Goal: Navigation & Orientation: Find specific page/section

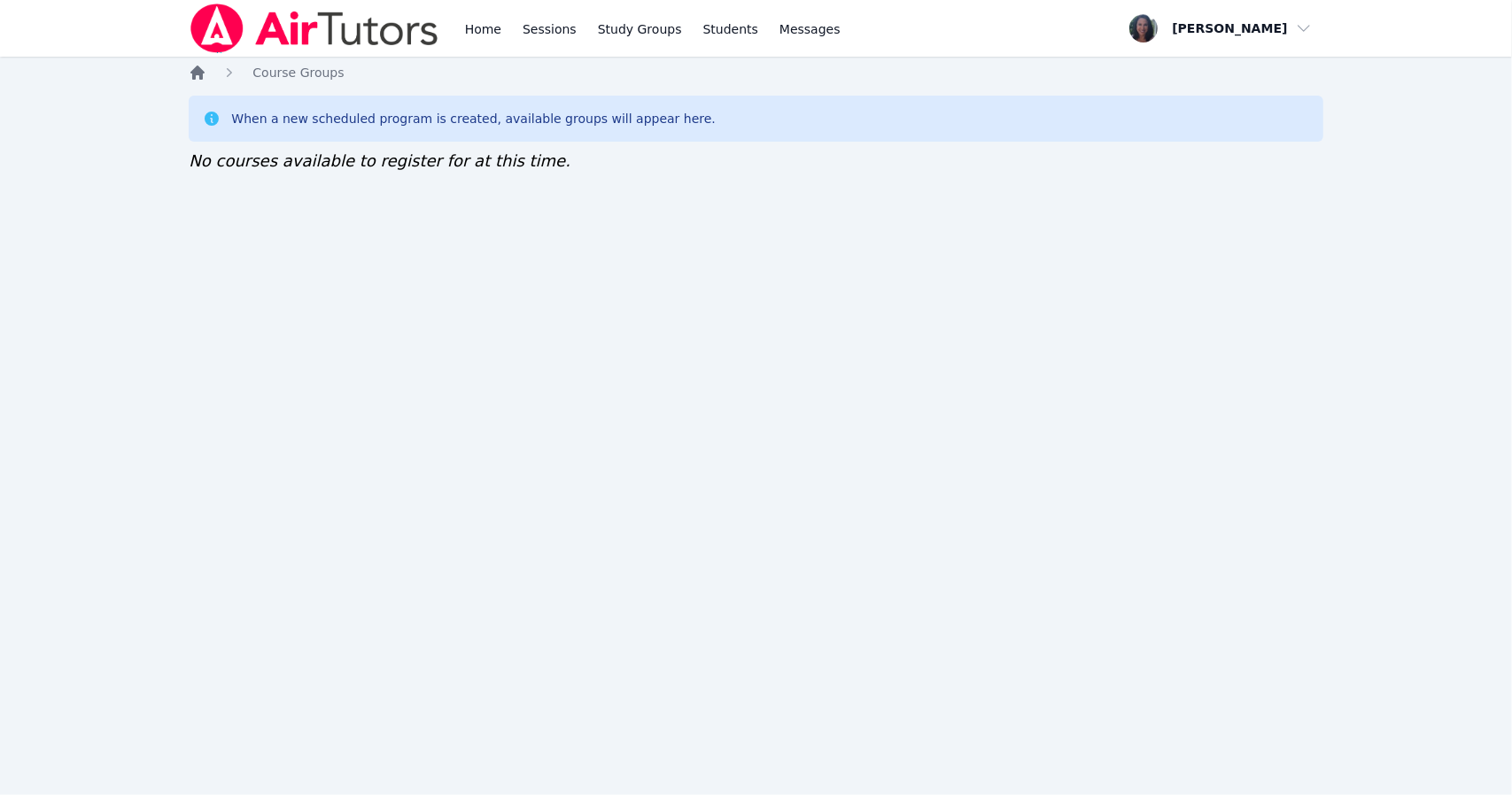
click at [194, 72] on icon "Breadcrumb" at bounding box center [197, 73] width 14 height 14
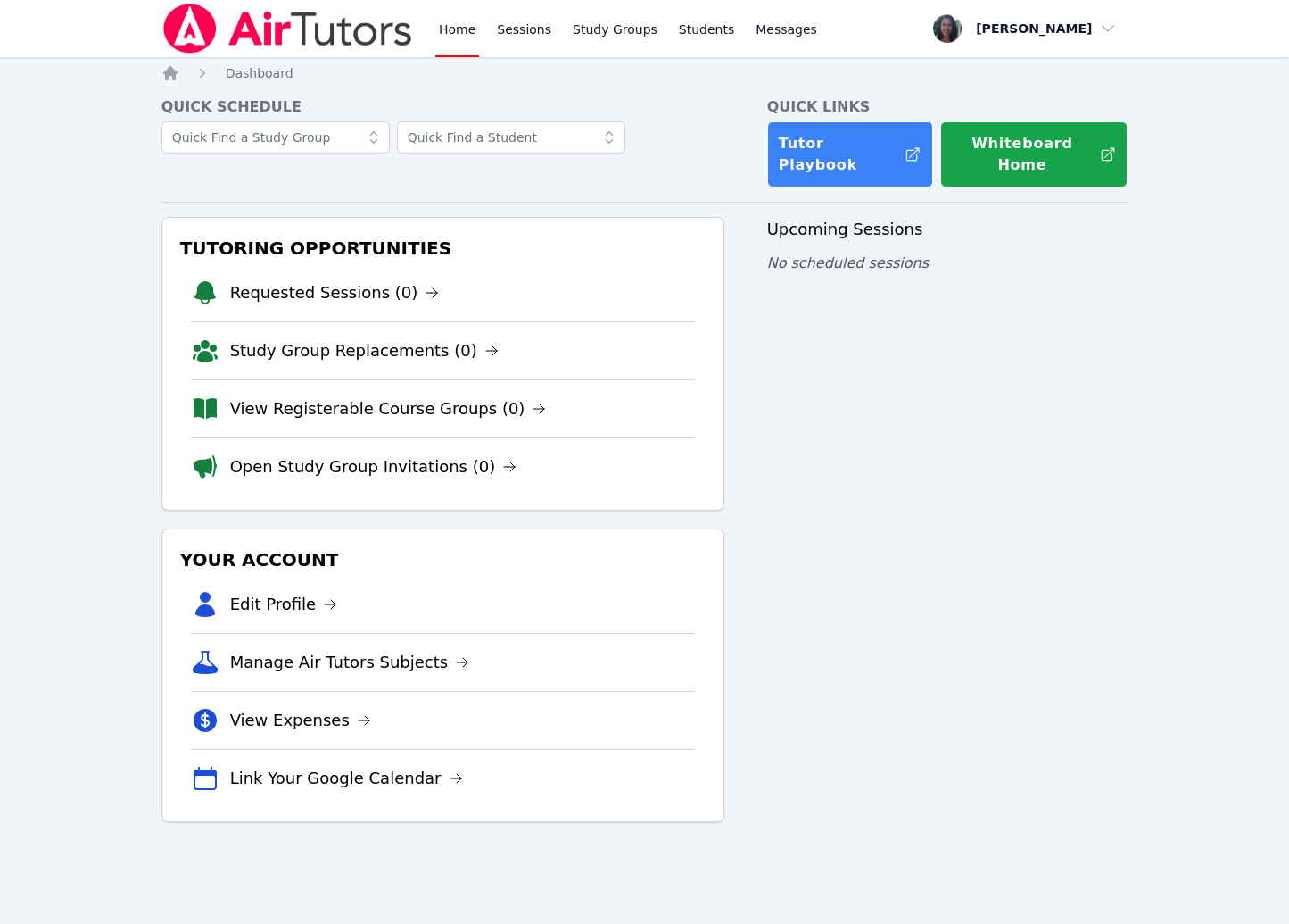
click at [128, 131] on div "Home Sessions Study Groups Students Messages Open user menu [PERSON_NAME] Open …" at bounding box center [644, 462] width 1289 height 924
